Goal: Information Seeking & Learning: Learn about a topic

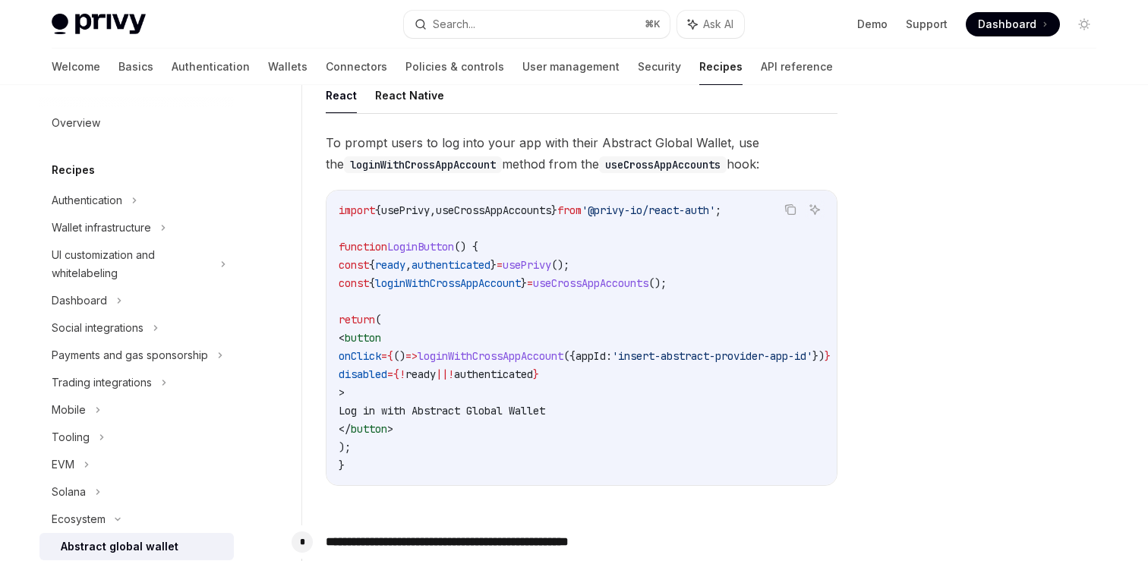
scroll to position [403, 0]
click at [796, 212] on icon "Copy the contents from the code block" at bounding box center [790, 209] width 12 height 12
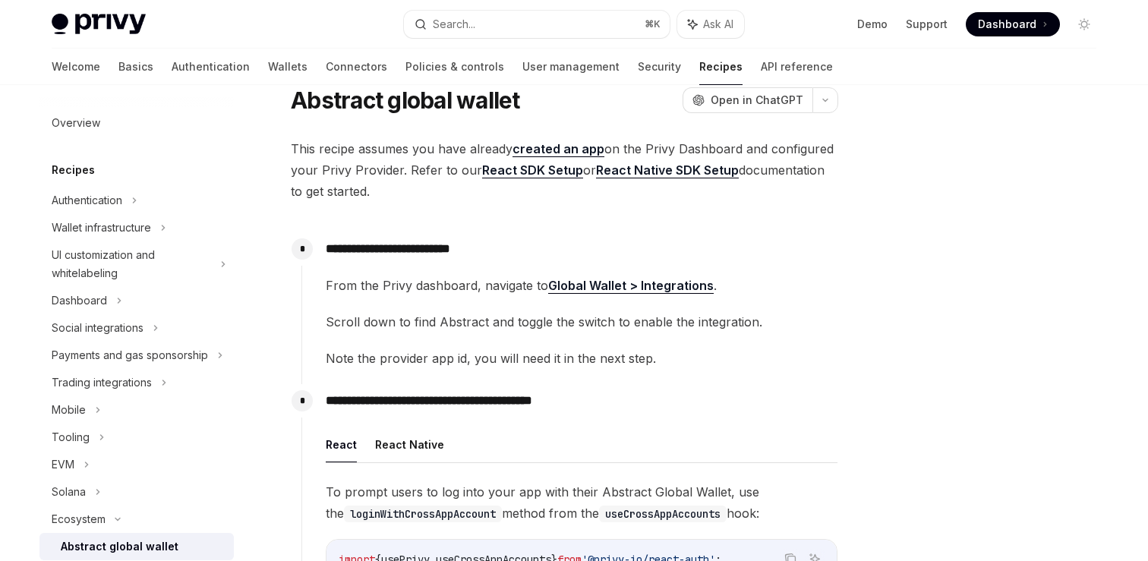
scroll to position [0, 0]
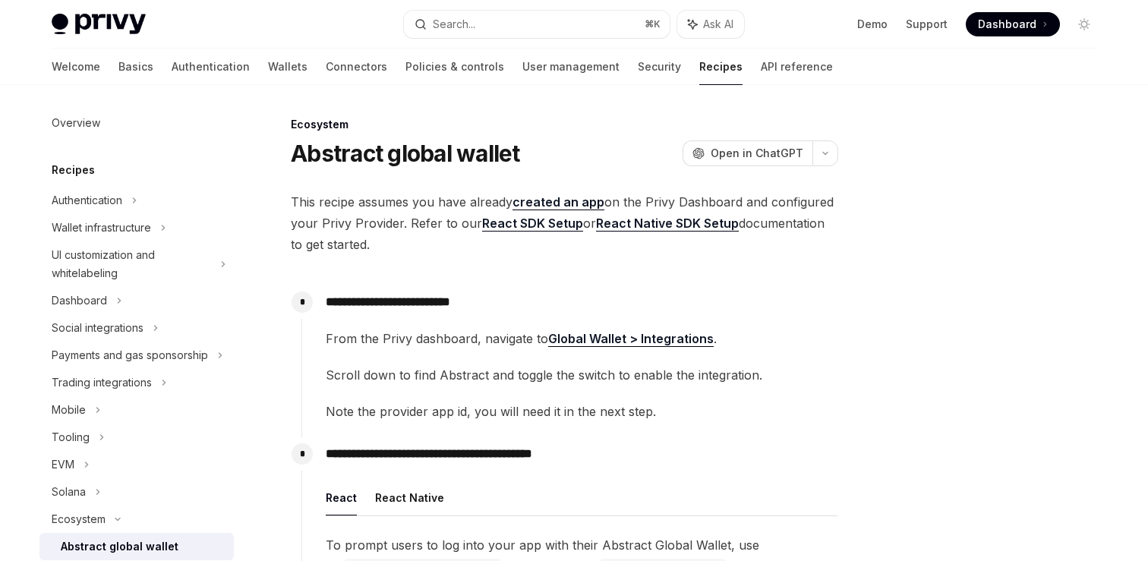
click at [544, 219] on link "React SDK Setup" at bounding box center [532, 224] width 101 height 16
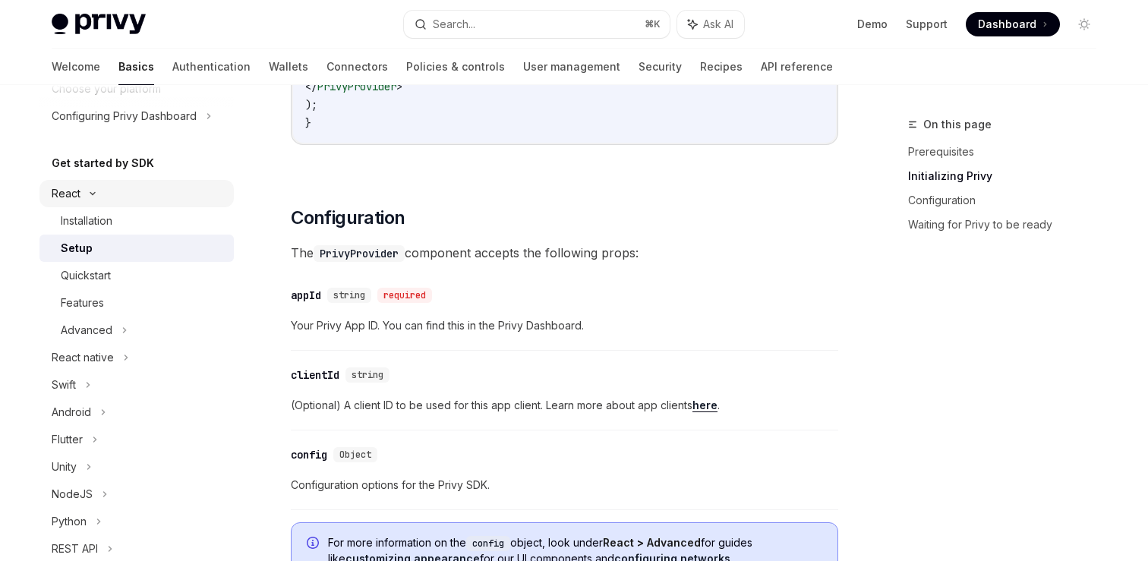
scroll to position [118, 0]
click at [108, 213] on div "Installation" at bounding box center [87, 218] width 52 height 18
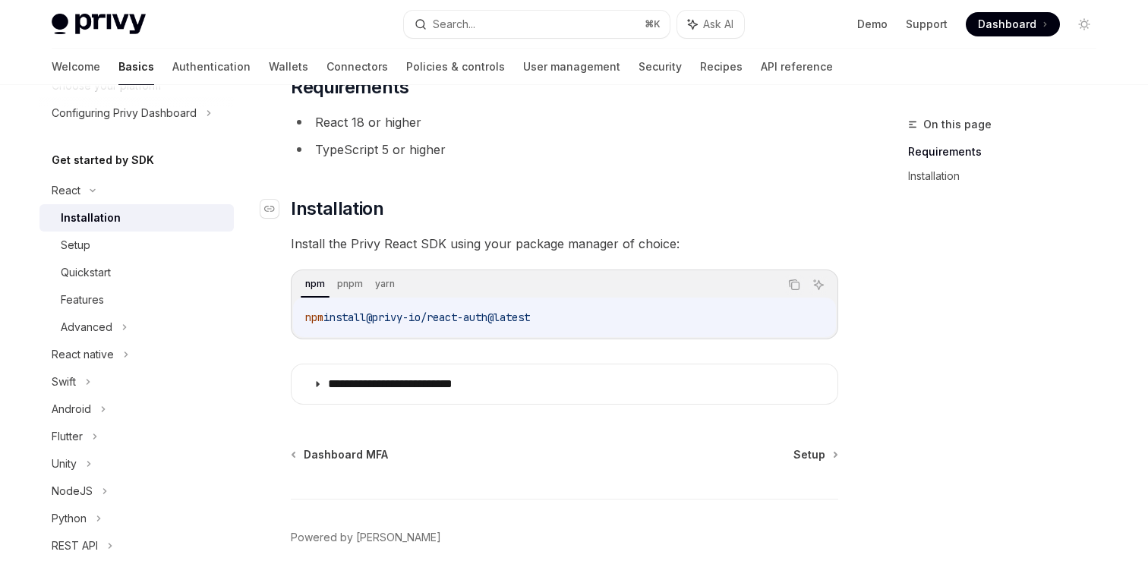
scroll to position [112, 0]
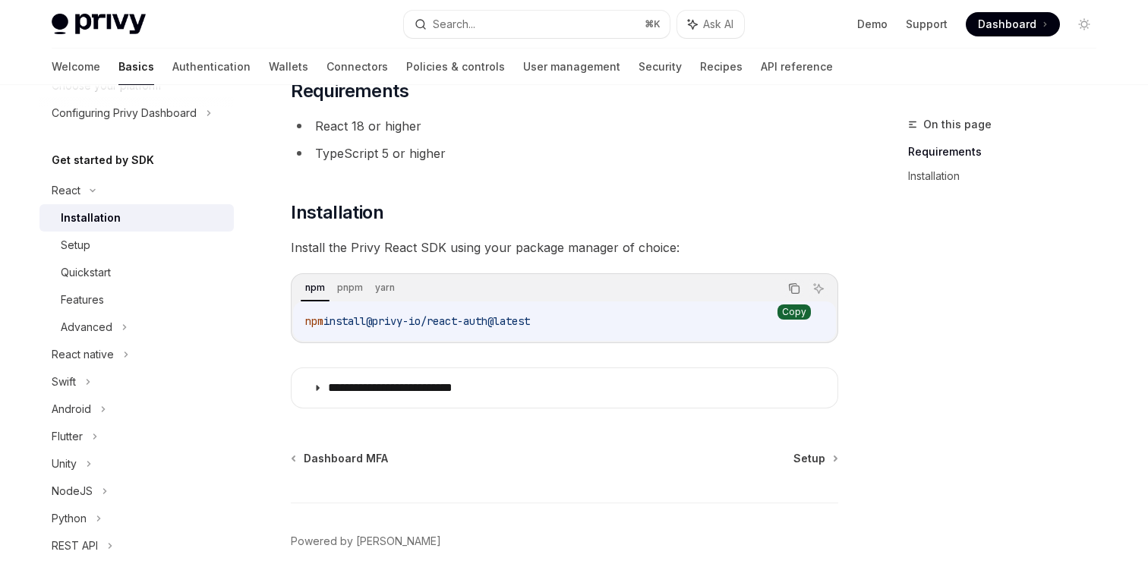
click at [800, 287] on icon "Copy the contents from the code block" at bounding box center [794, 288] width 12 height 12
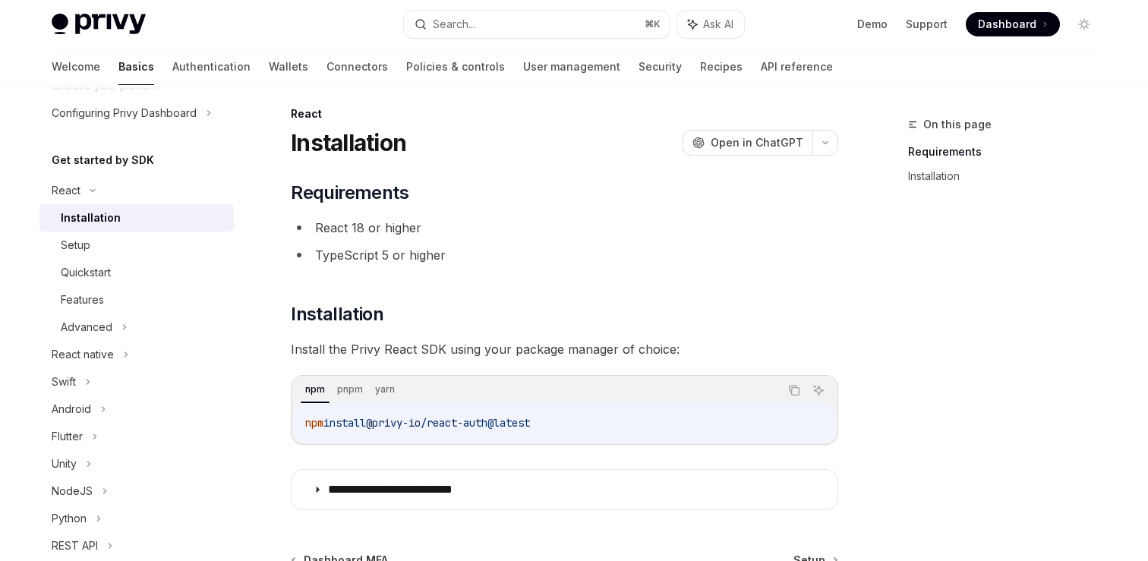
scroll to position [0, 0]
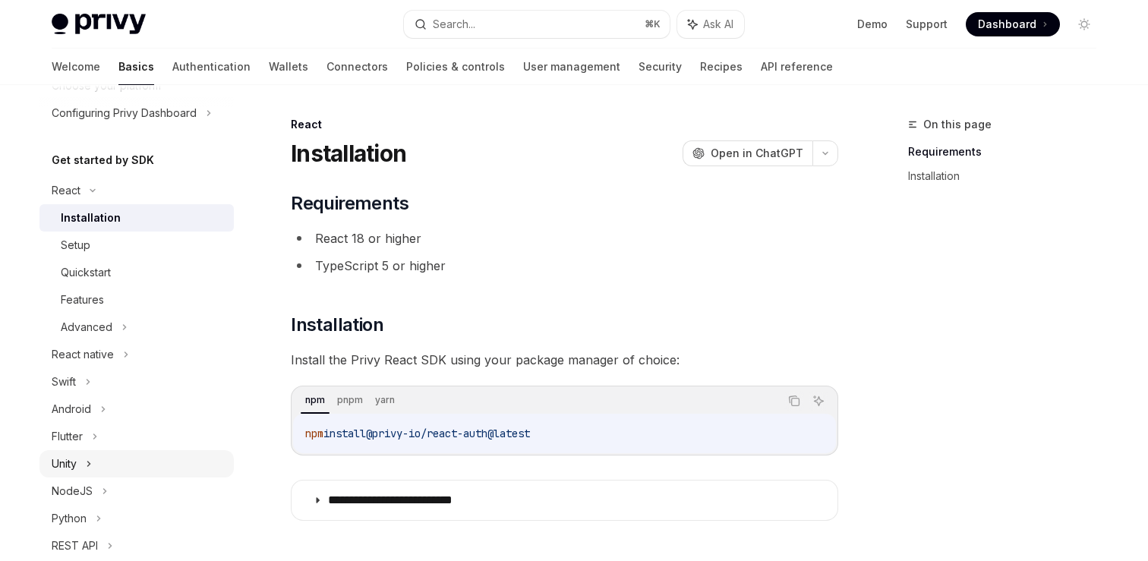
click at [71, 466] on div "Unity" at bounding box center [64, 464] width 25 height 18
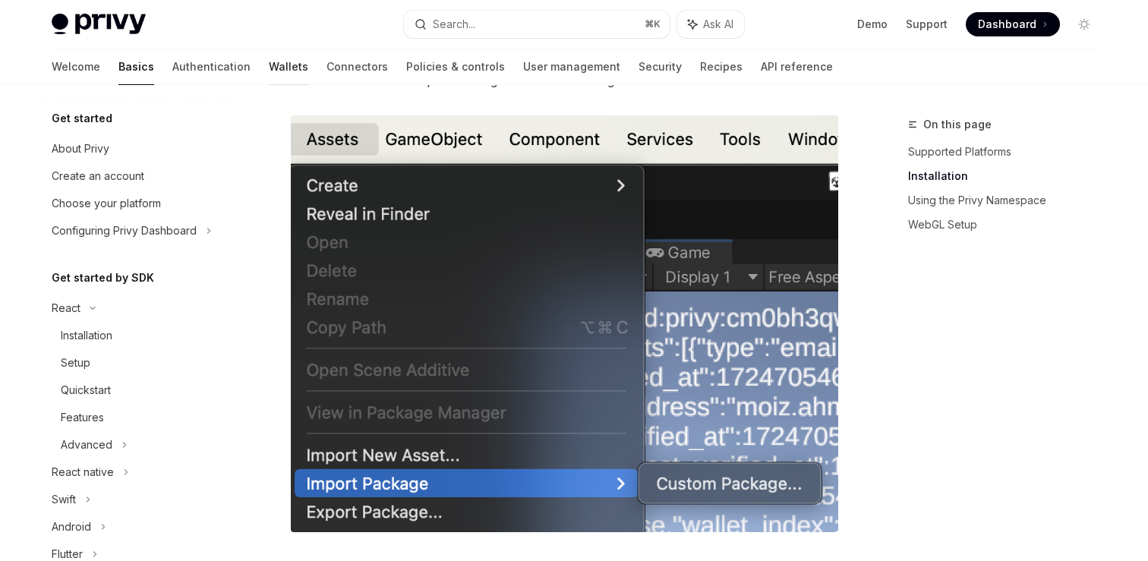
click at [269, 61] on link "Wallets" at bounding box center [288, 67] width 39 height 36
type textarea "*"
